Goal: Transaction & Acquisition: Purchase product/service

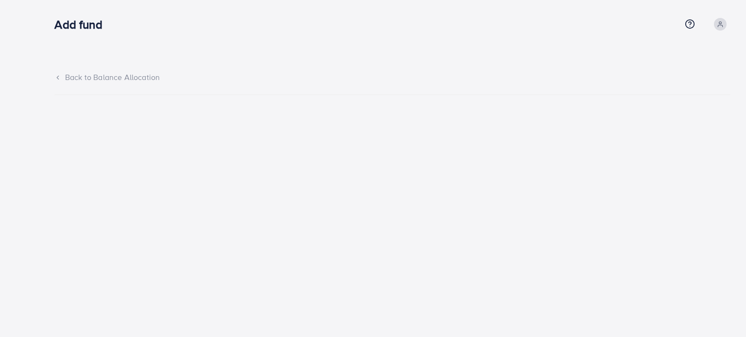
click at [63, 79] on div "Back to Balance Allocation" at bounding box center [392, 77] width 676 height 11
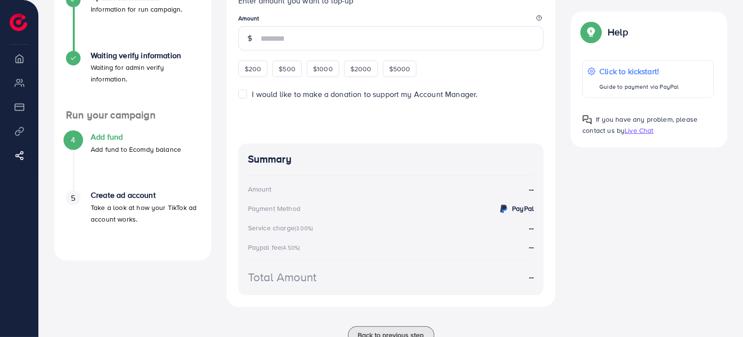
scroll to position [235, 0]
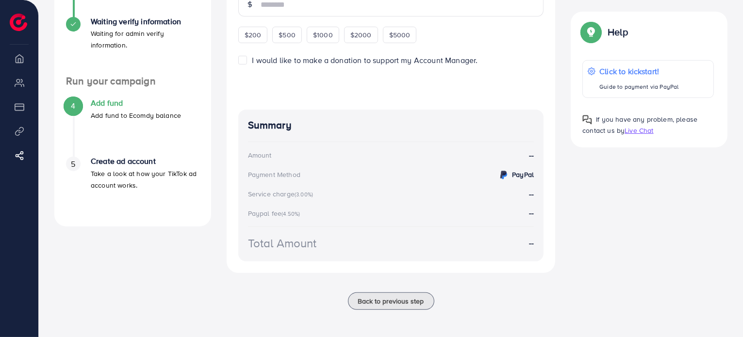
click at [587, 29] on img at bounding box center [590, 31] width 17 height 17
click at [593, 33] on img at bounding box center [590, 31] width 17 height 17
click at [642, 134] on span "Live Chat" at bounding box center [639, 131] width 29 height 10
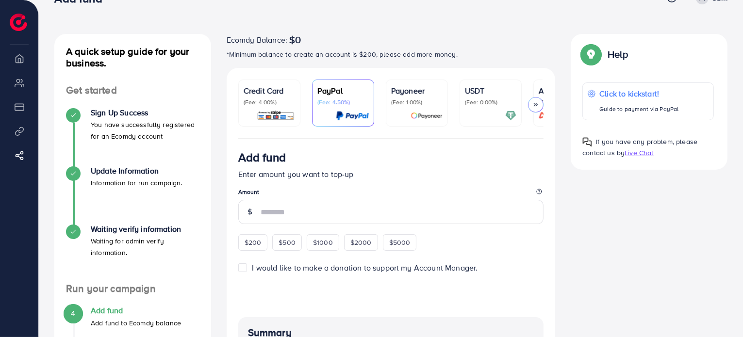
scroll to position [0, 0]
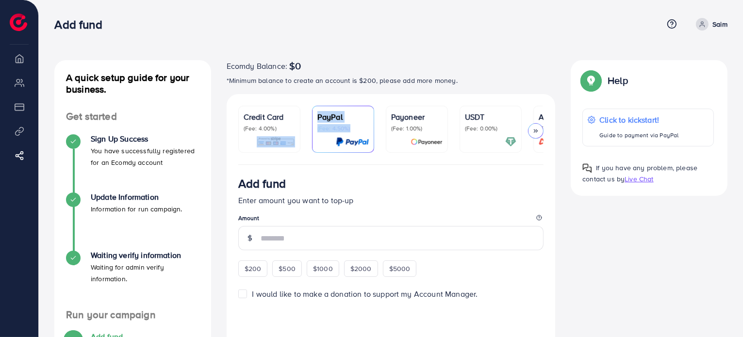
drag, startPoint x: 299, startPoint y: 164, endPoint x: 362, endPoint y: 165, distance: 63.6
click at [362, 165] on ul "Credit Card (Fee: 4.00%) PayPal (Fee: 4.50%) Payoneer (Fee: 1.00%) USDT (Fee: 0…" at bounding box center [391, 135] width 306 height 59
click at [349, 73] on div "Ecomdy Balance: $0 *Minimum balance to create an account is $200, please add mo…" at bounding box center [391, 73] width 329 height 26
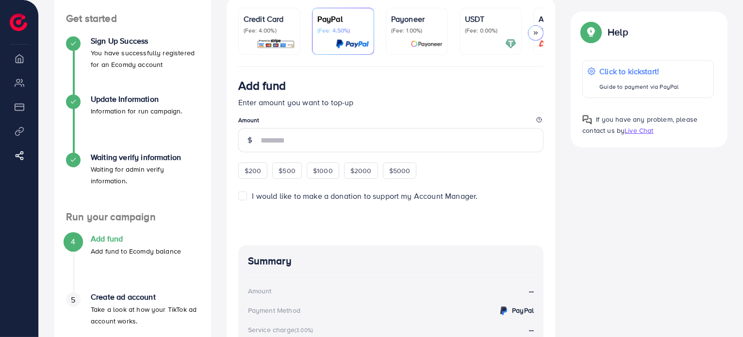
scroll to position [99, 0]
click at [257, 170] on span "$200" at bounding box center [253, 171] width 17 height 10
type input "***"
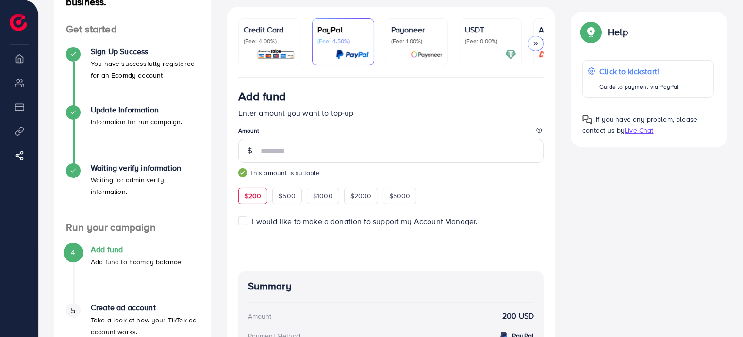
scroll to position [85, 0]
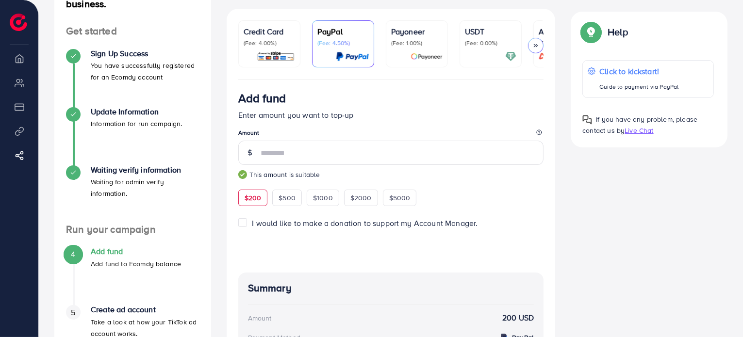
click at [478, 41] on p "(Fee: 0.00%)" at bounding box center [490, 43] width 51 height 8
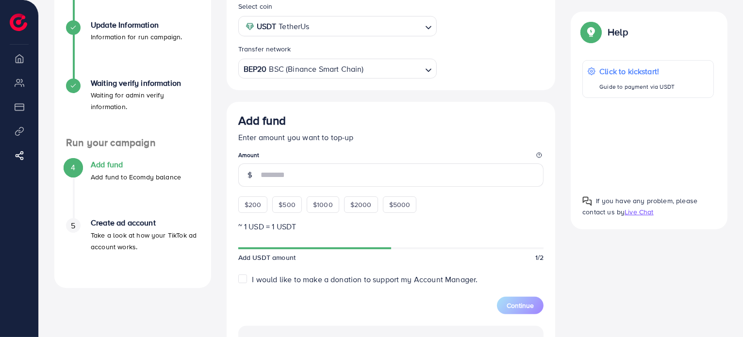
scroll to position [173, 0]
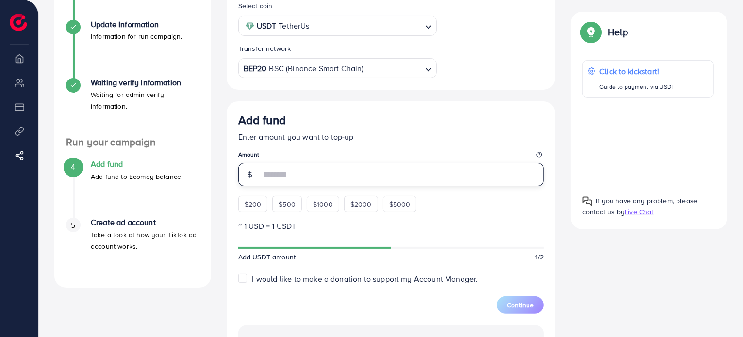
click at [337, 175] on input "number" at bounding box center [402, 174] width 283 height 23
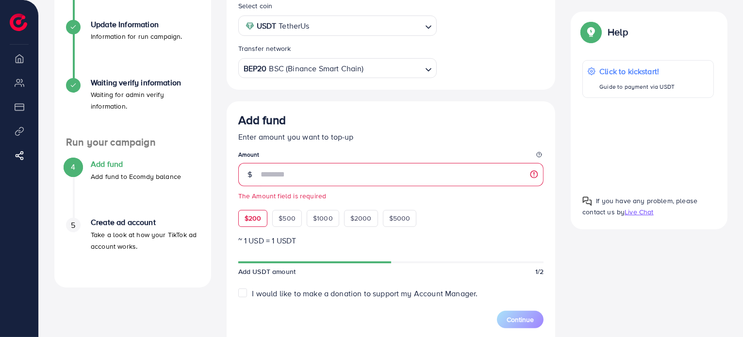
click at [256, 206] on div "$200 $500 $1000 $2000 $5000" at bounding box center [337, 215] width 199 height 21
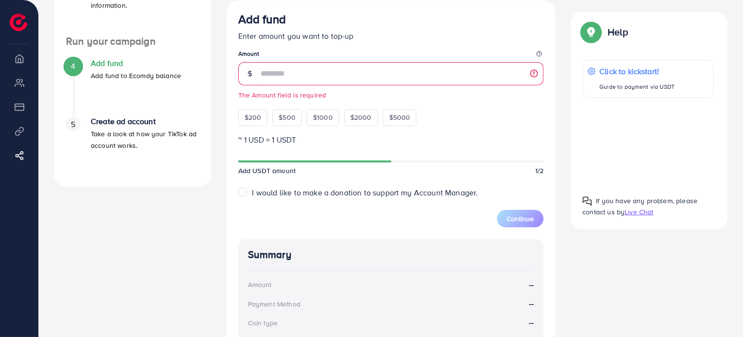
scroll to position [274, 0]
click at [250, 117] on span "$200" at bounding box center [253, 118] width 17 height 10
type input "***"
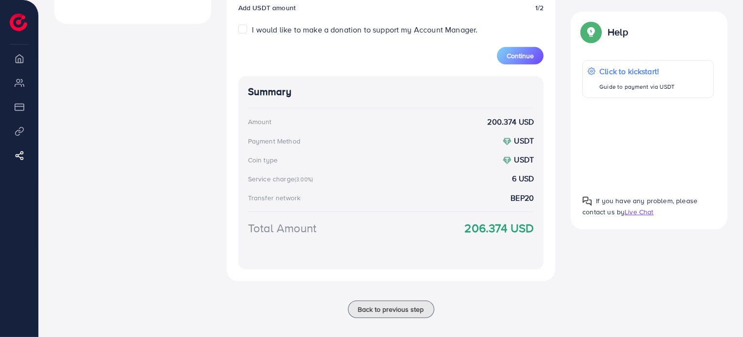
scroll to position [446, 0]
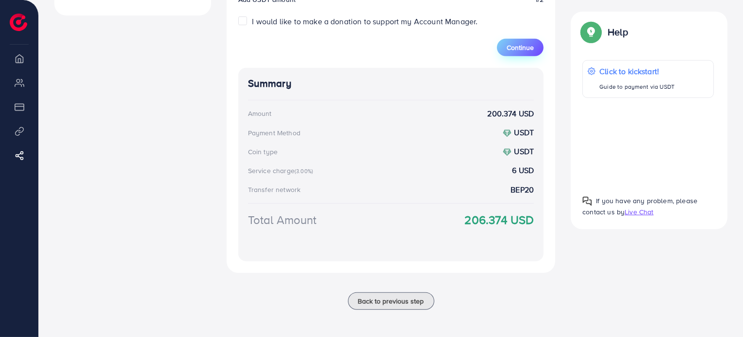
click at [522, 51] on span "Continue" at bounding box center [520, 48] width 27 height 10
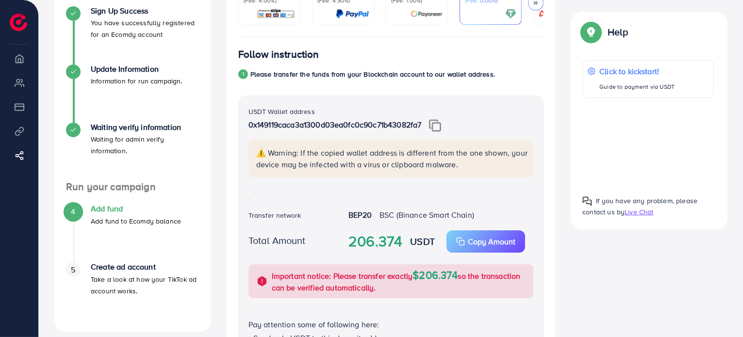
scroll to position [144, 0]
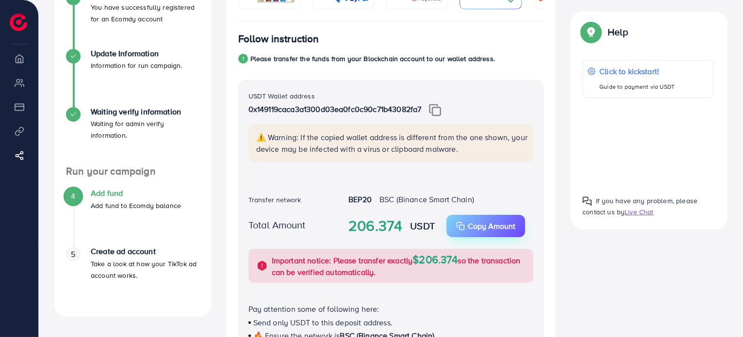
click at [486, 231] on p "Copy Amount" at bounding box center [492, 226] width 48 height 12
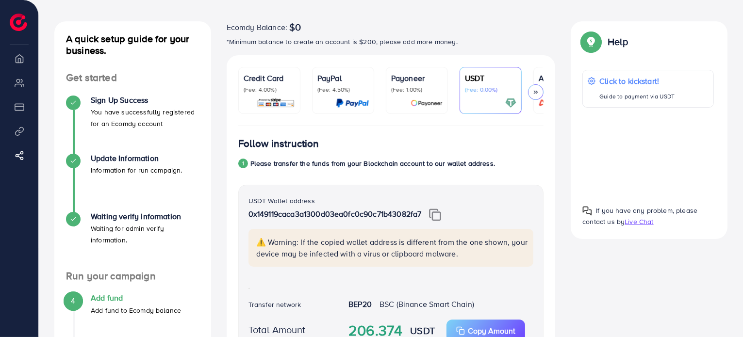
scroll to position [0, 0]
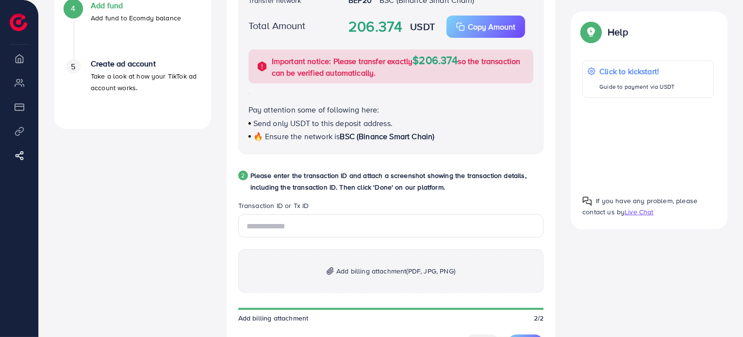
scroll to position [328, 0]
